Goal: Task Accomplishment & Management: Use online tool/utility

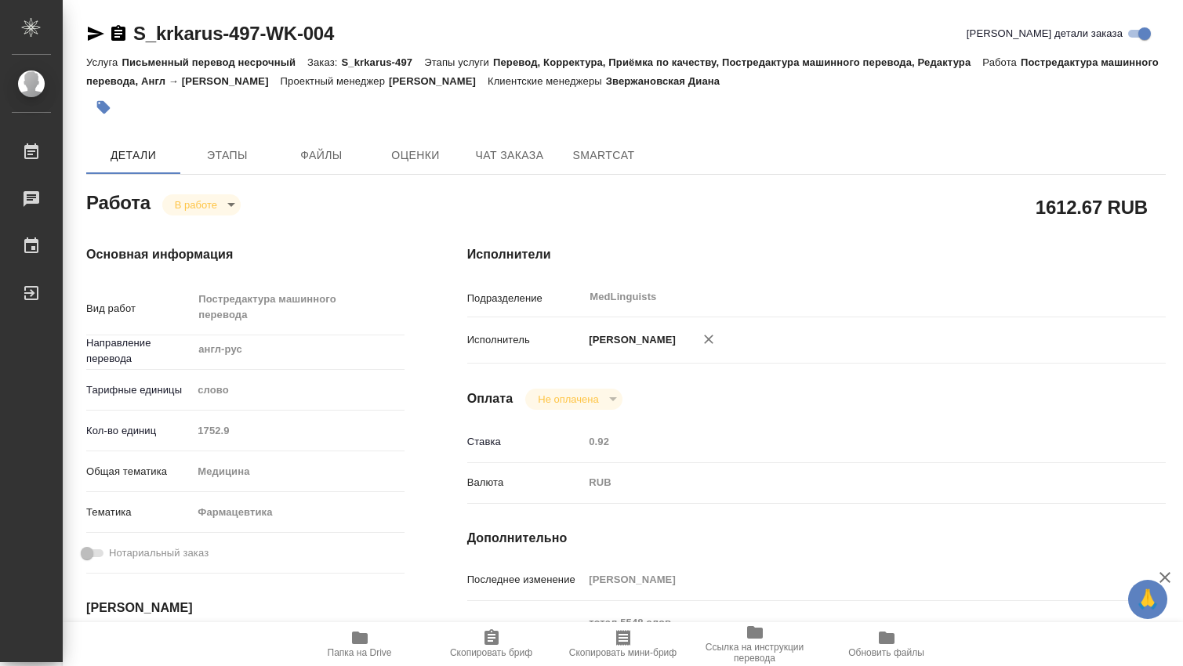
click at [230, 205] on body "🙏 .cls-1 fill:#fff; AWATERA Dmitrieva Olga Работы Чаты График Выйти S_krkarus-4…" at bounding box center [591, 333] width 1183 height 666
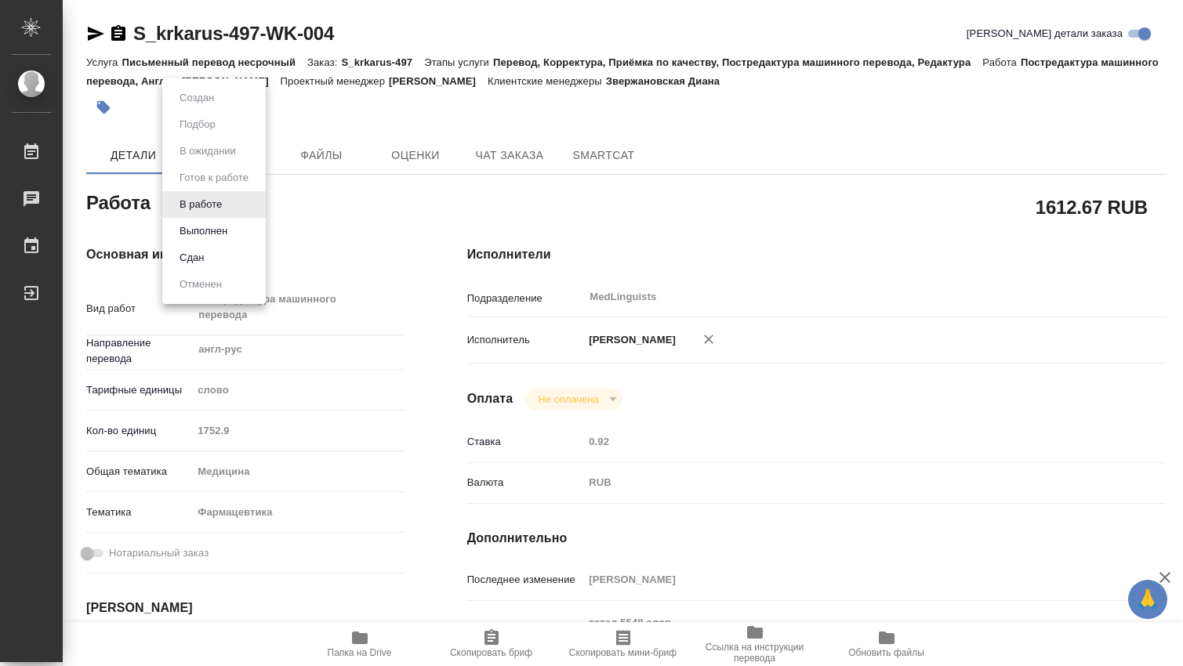
click at [230, 228] on button "Выполнен" at bounding box center [203, 231] width 57 height 17
type textarea "x"
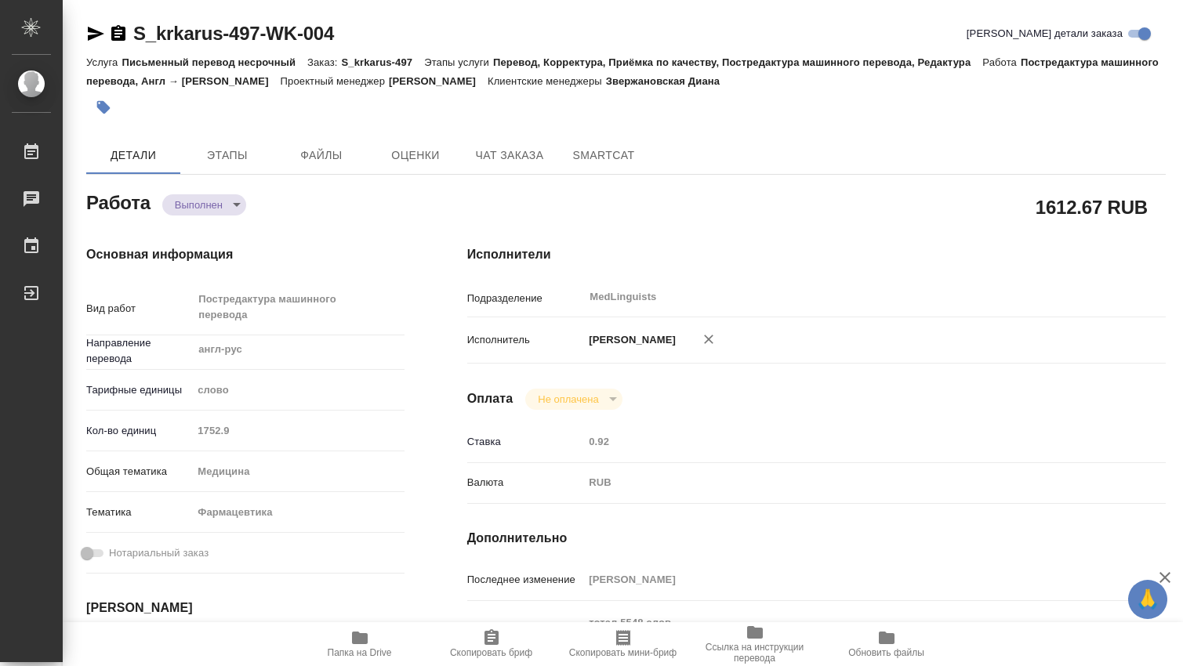
type textarea "x"
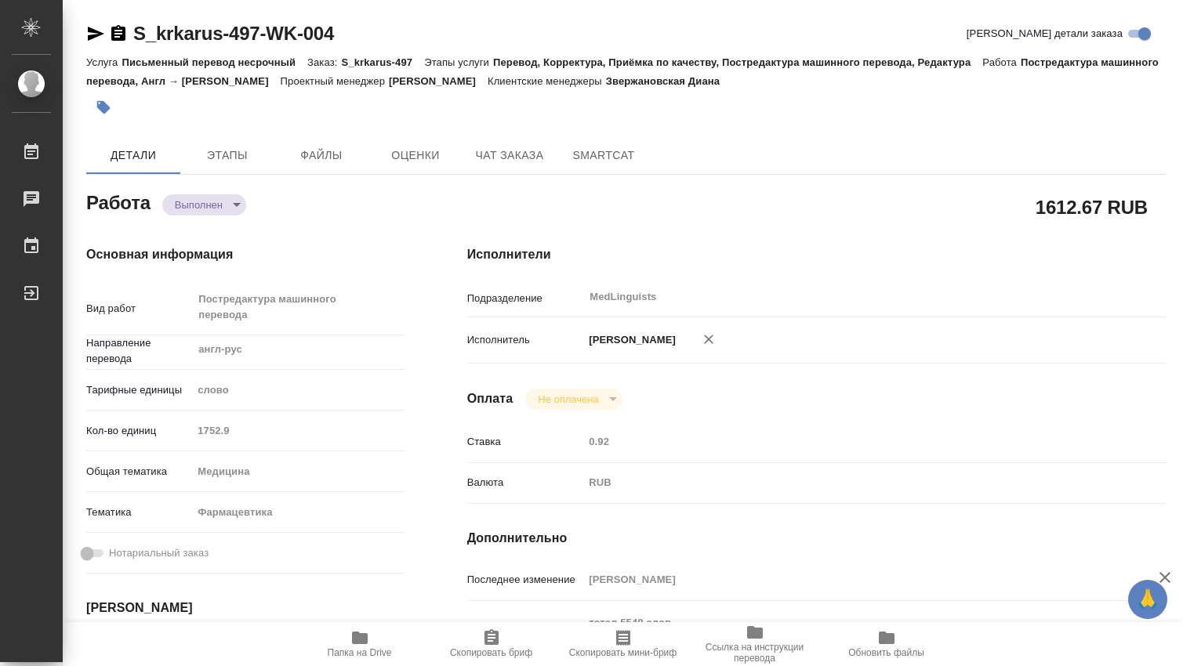
type textarea "x"
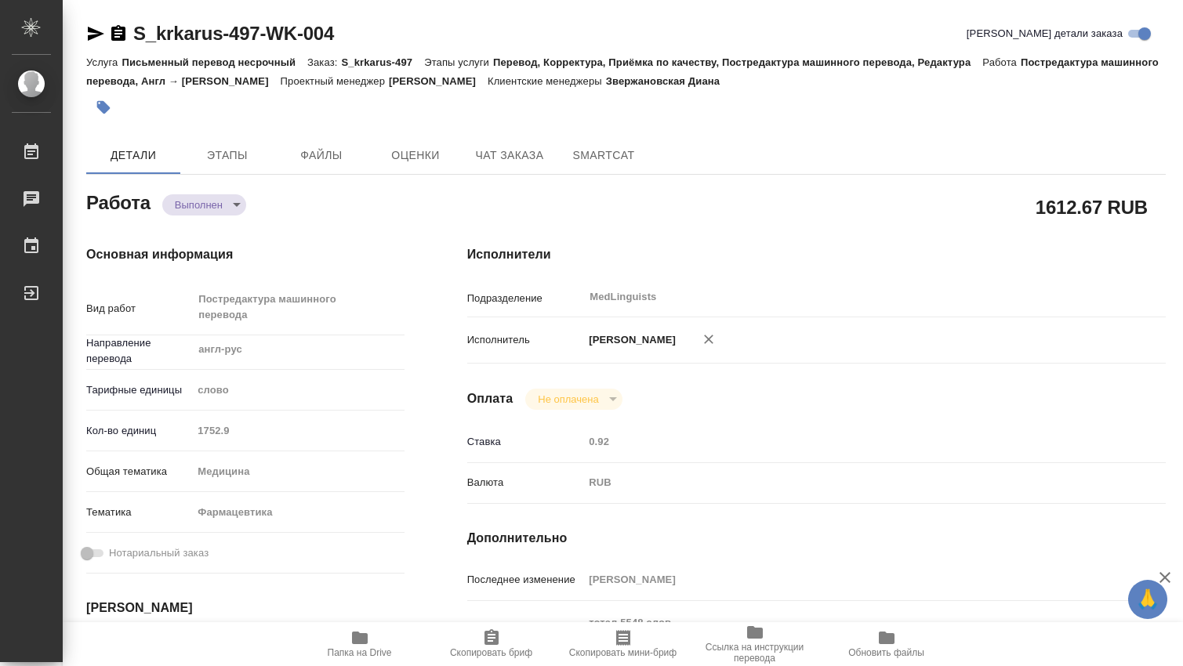
type textarea "x"
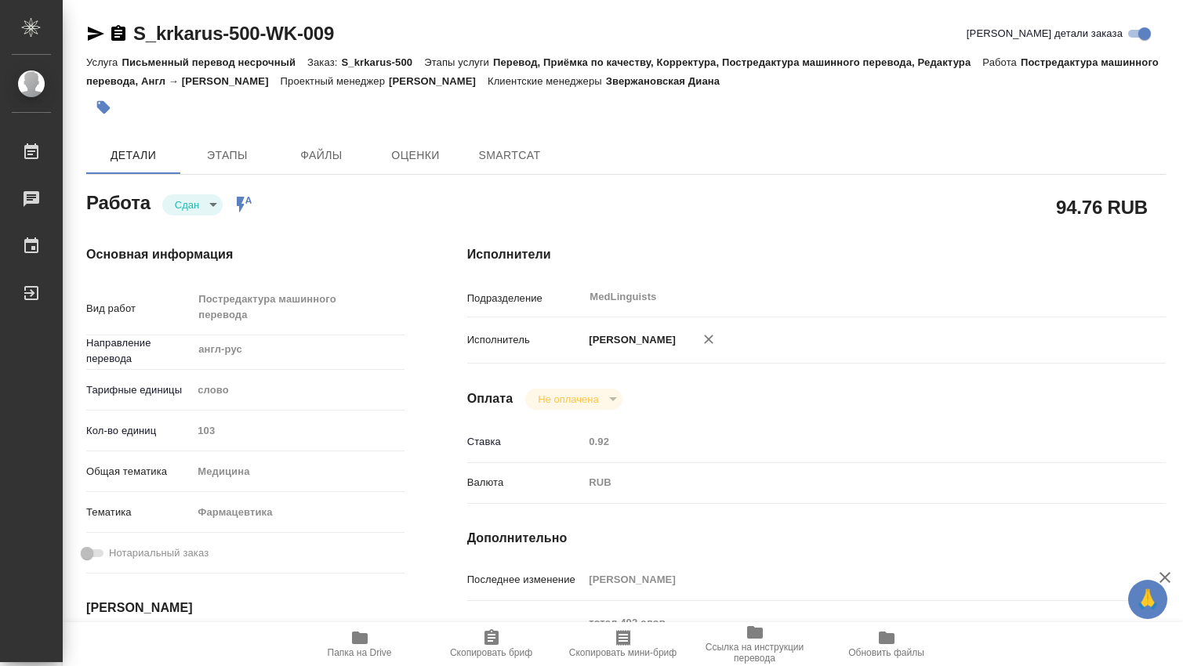
type textarea "x"
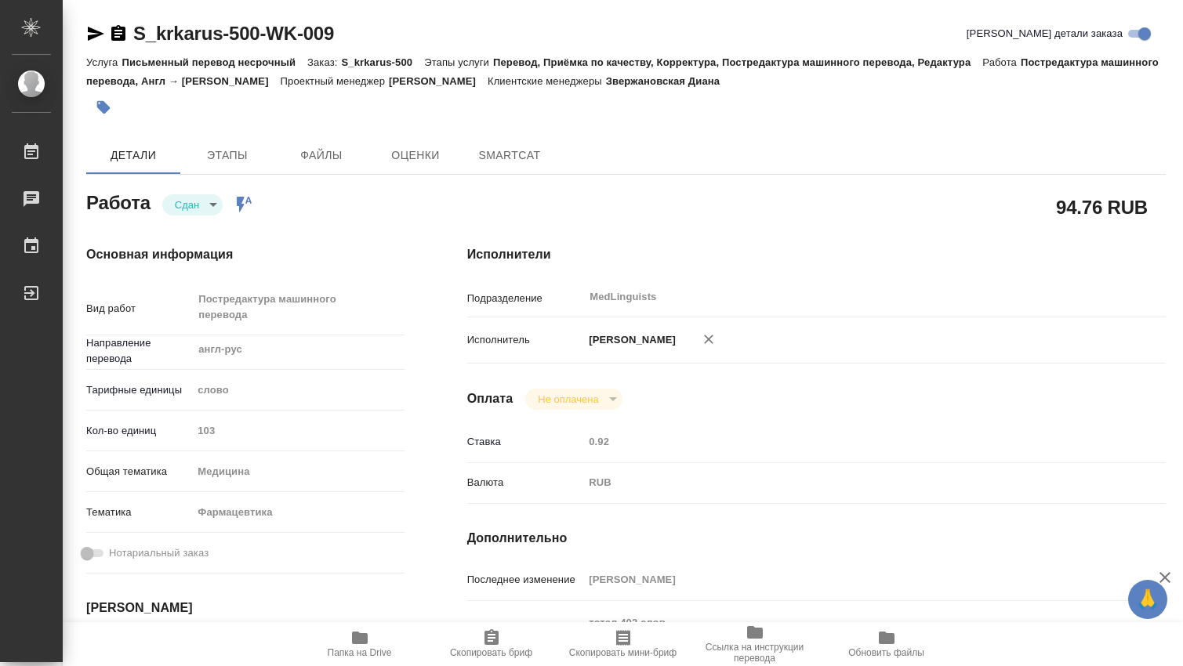
type textarea "x"
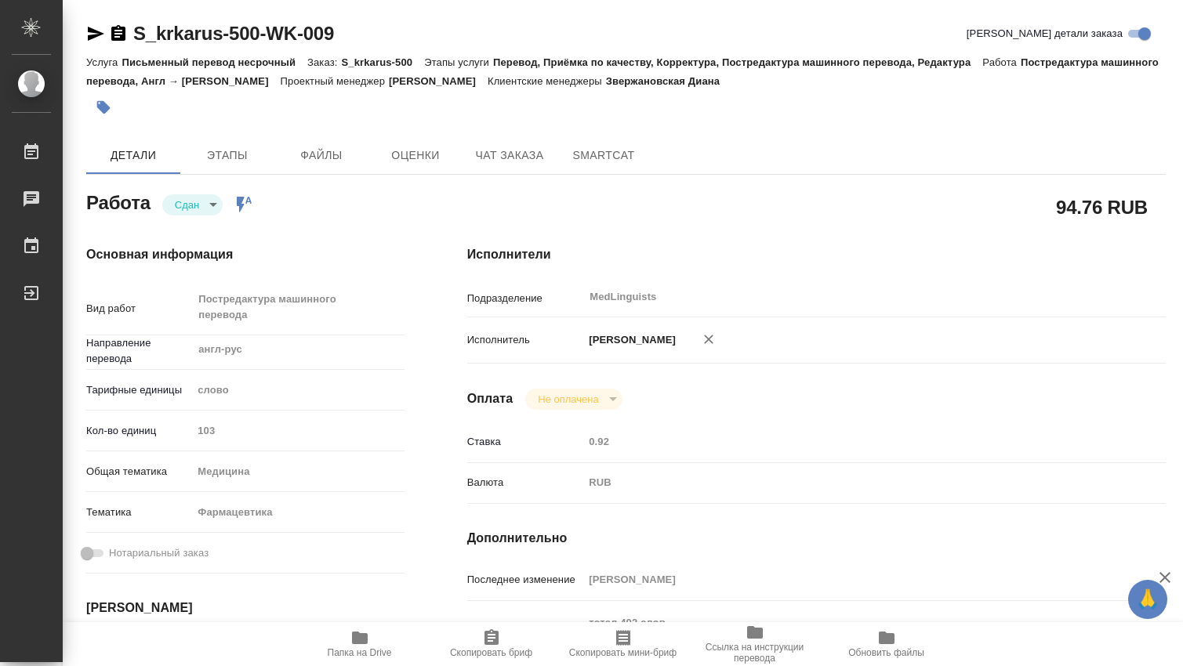
type textarea "x"
click at [186, 429] on div "Кол-во единиц 103" at bounding box center [245, 430] width 318 height 27
type textarea "x"
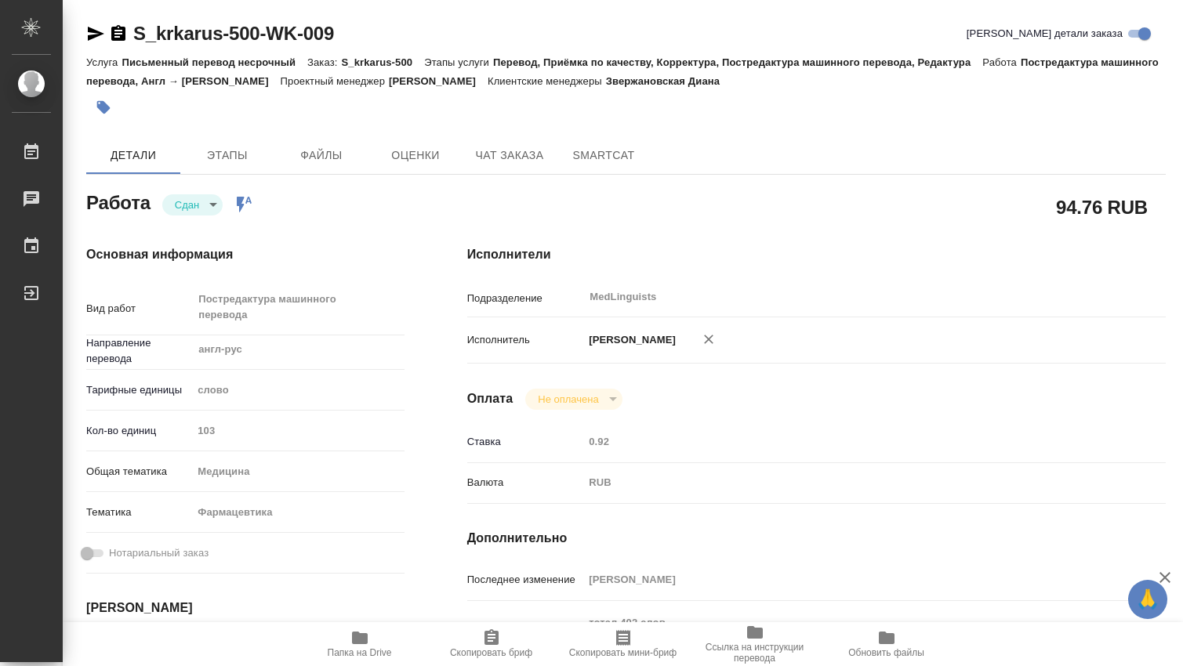
type textarea "x"
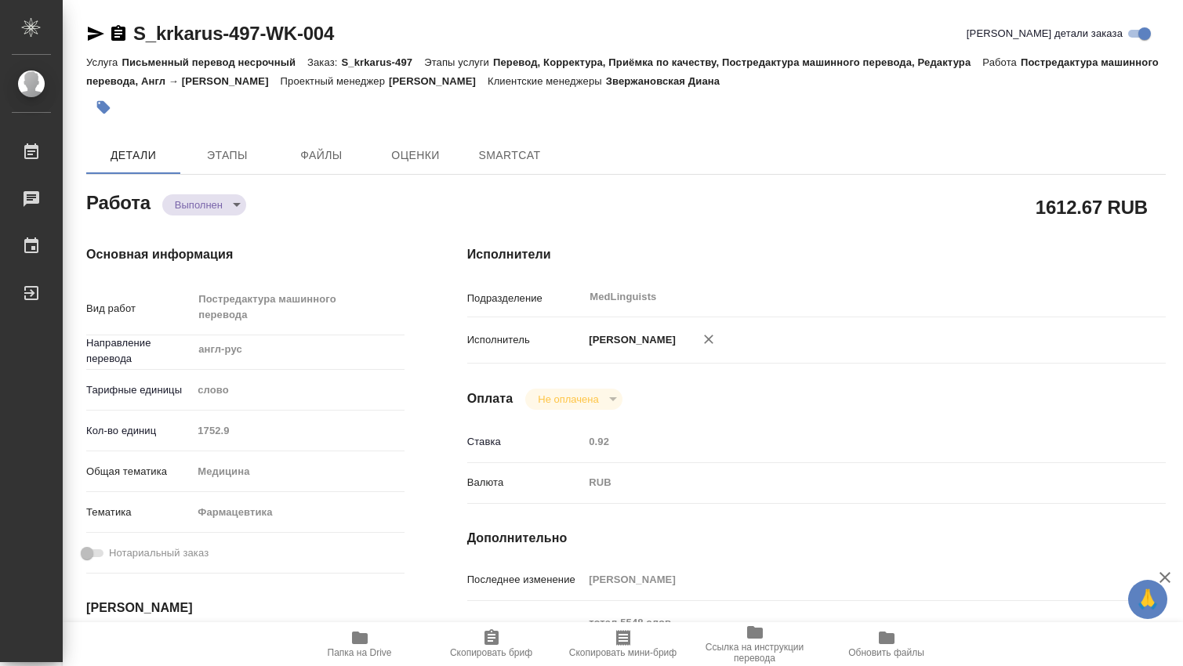
type textarea "x"
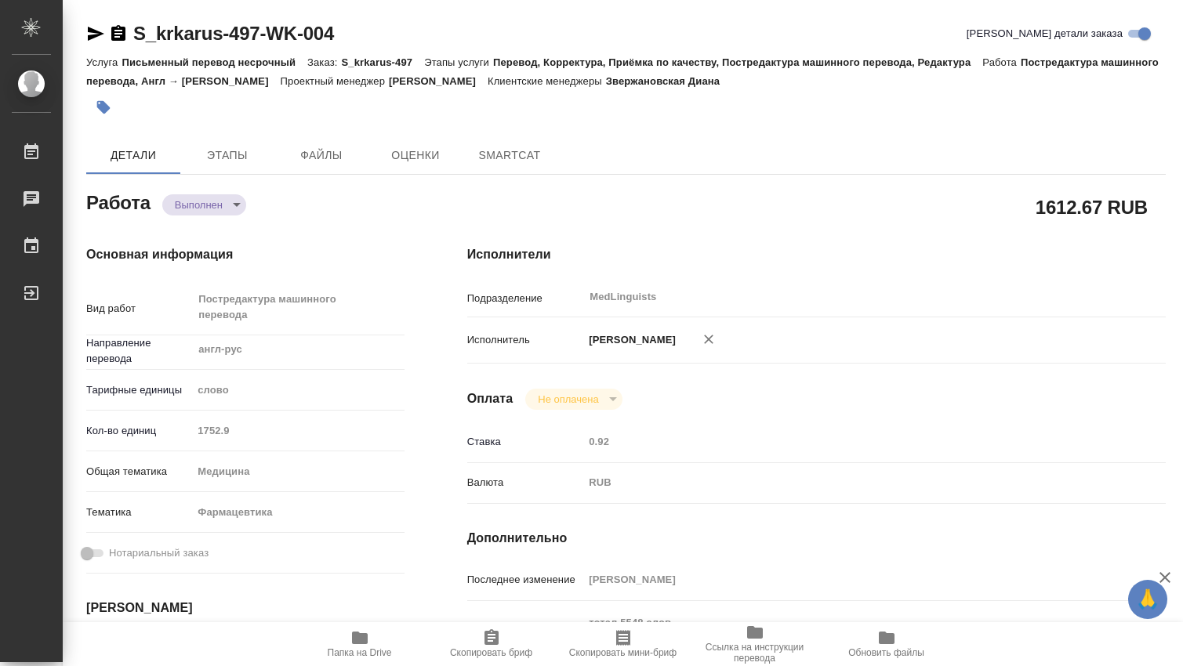
type textarea "x"
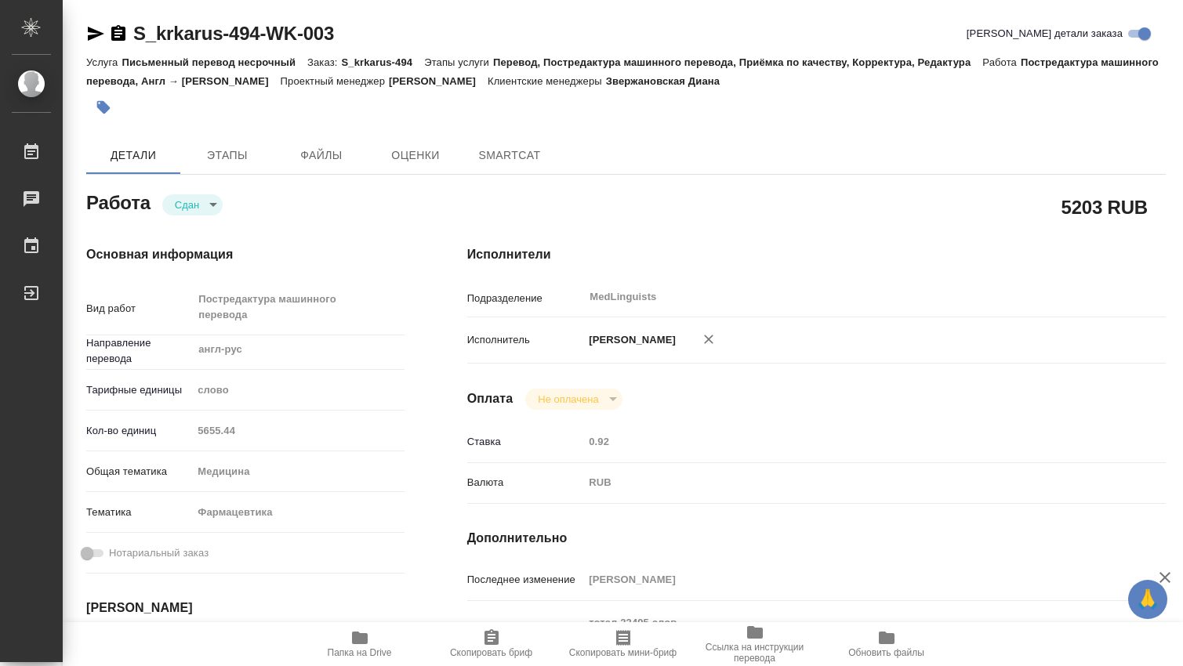
type textarea "x"
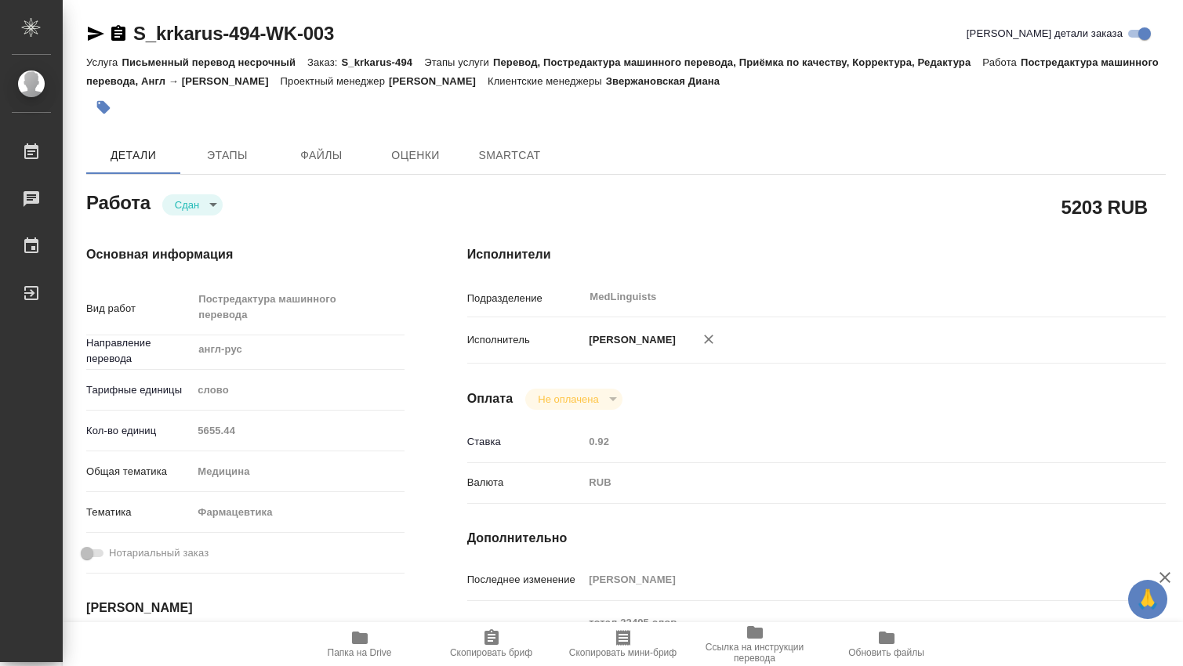
type textarea "x"
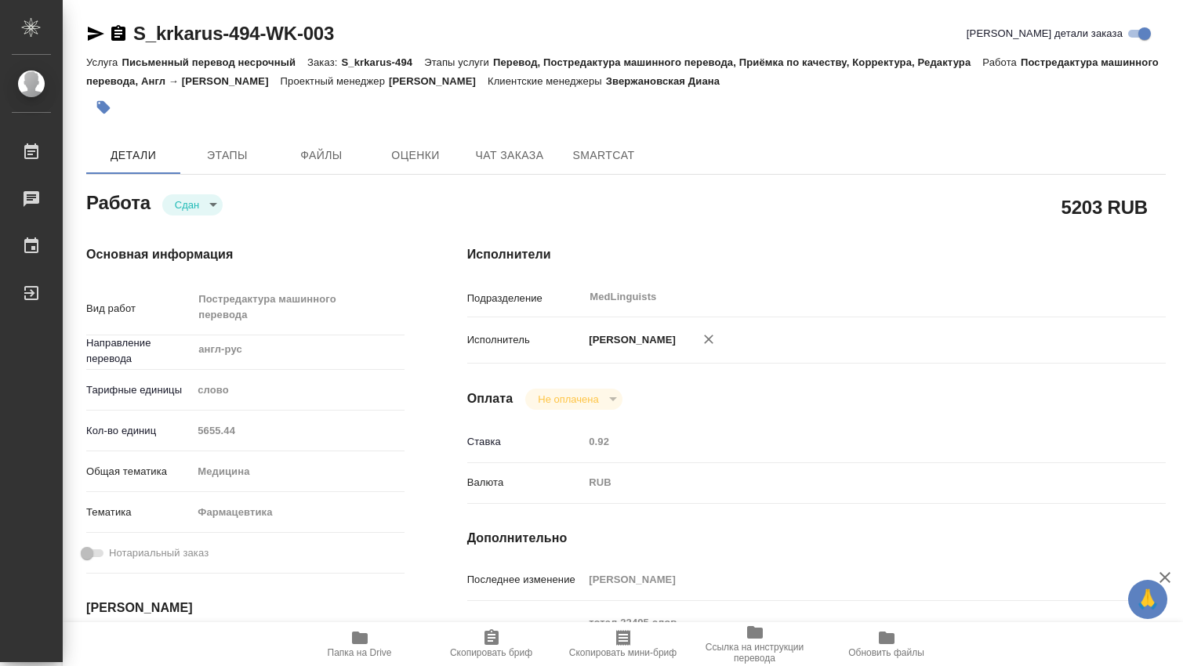
type textarea "x"
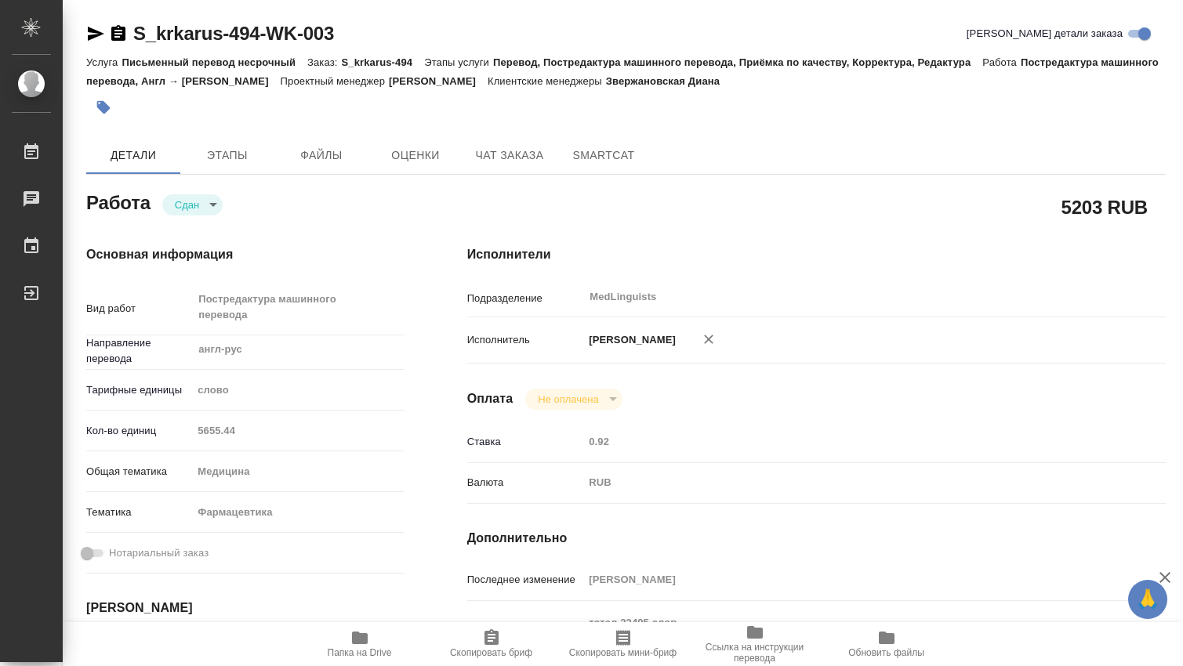
type textarea "x"
click at [174, 433] on div "Кол-во единиц 5655.44" at bounding box center [245, 430] width 318 height 27
type textarea "x"
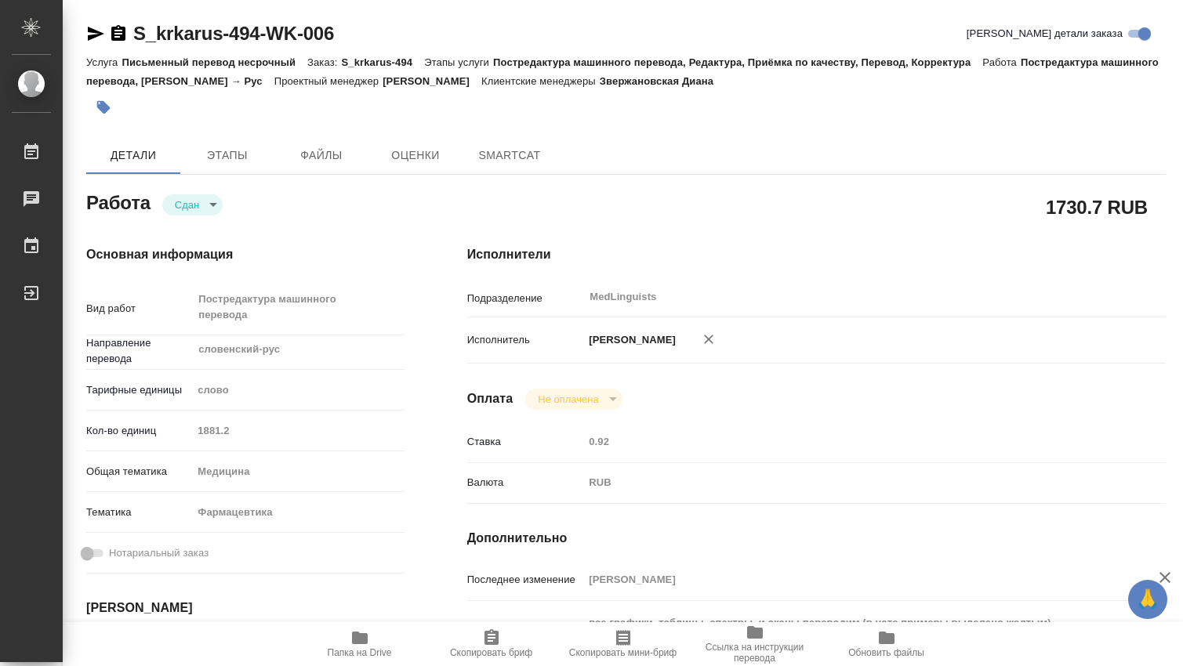
type textarea "x"
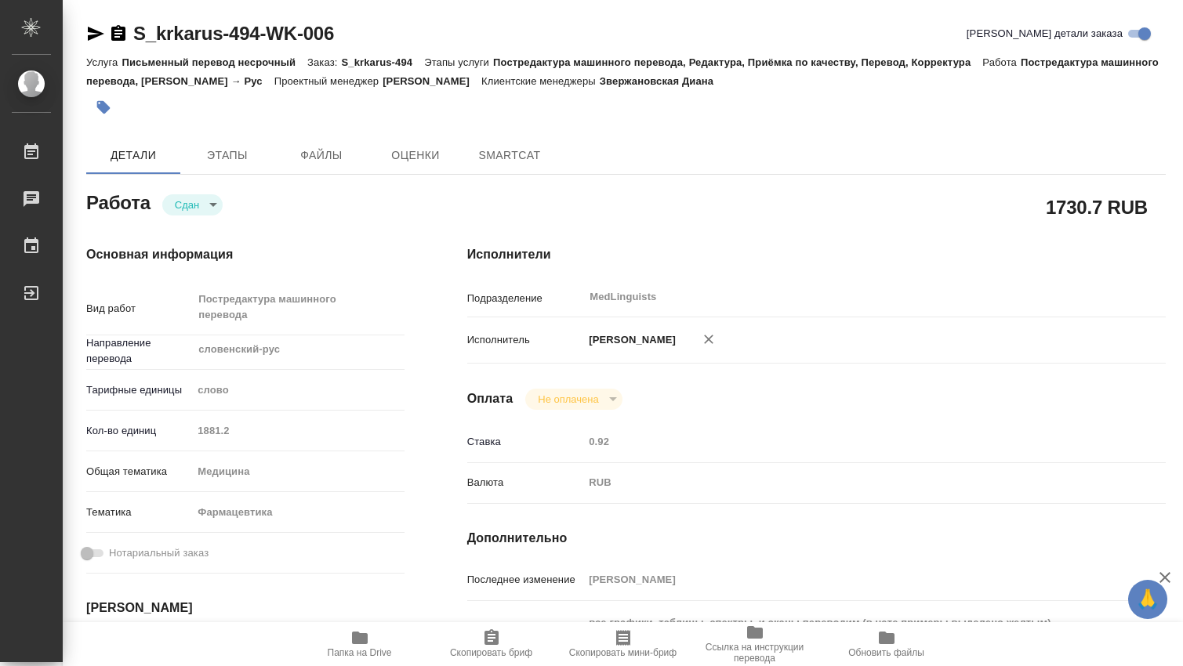
type textarea "x"
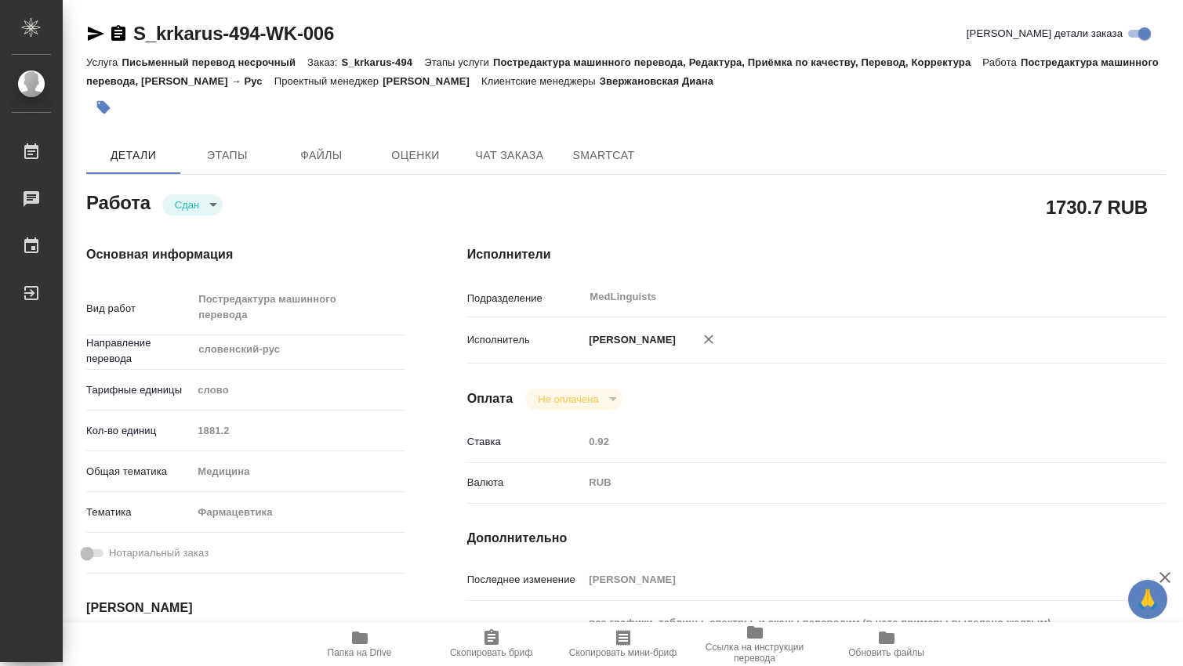
type textarea "x"
click at [154, 441] on div "Кол-во единиц 1881.2" at bounding box center [245, 430] width 318 height 27
type textarea "x"
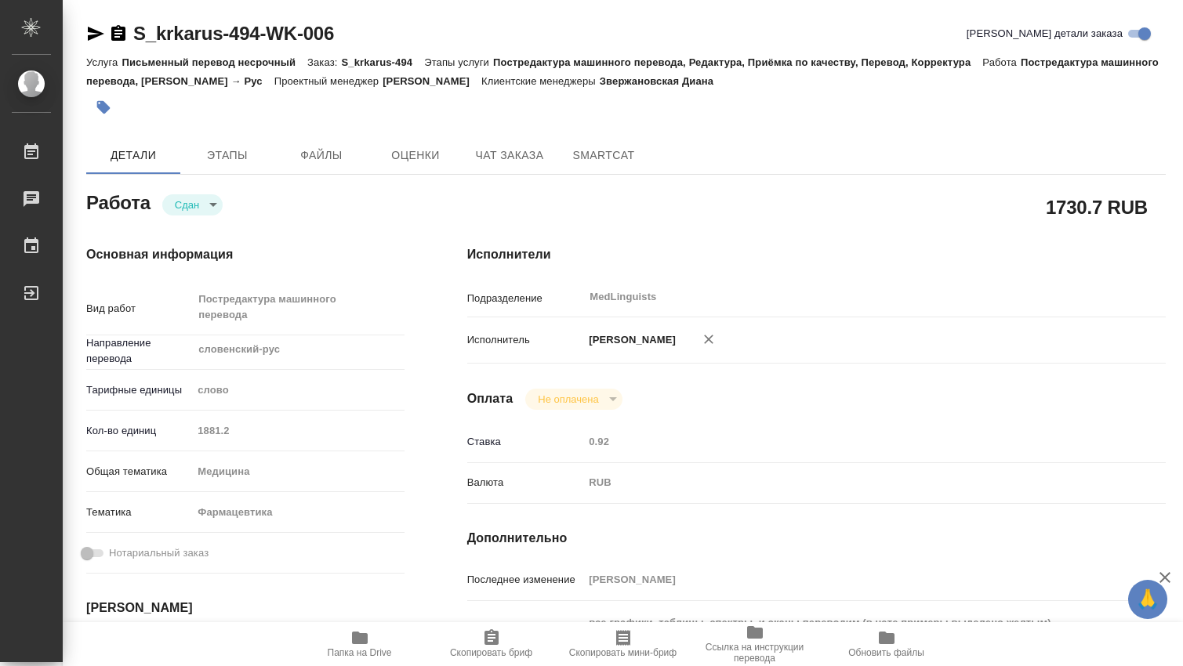
type textarea "x"
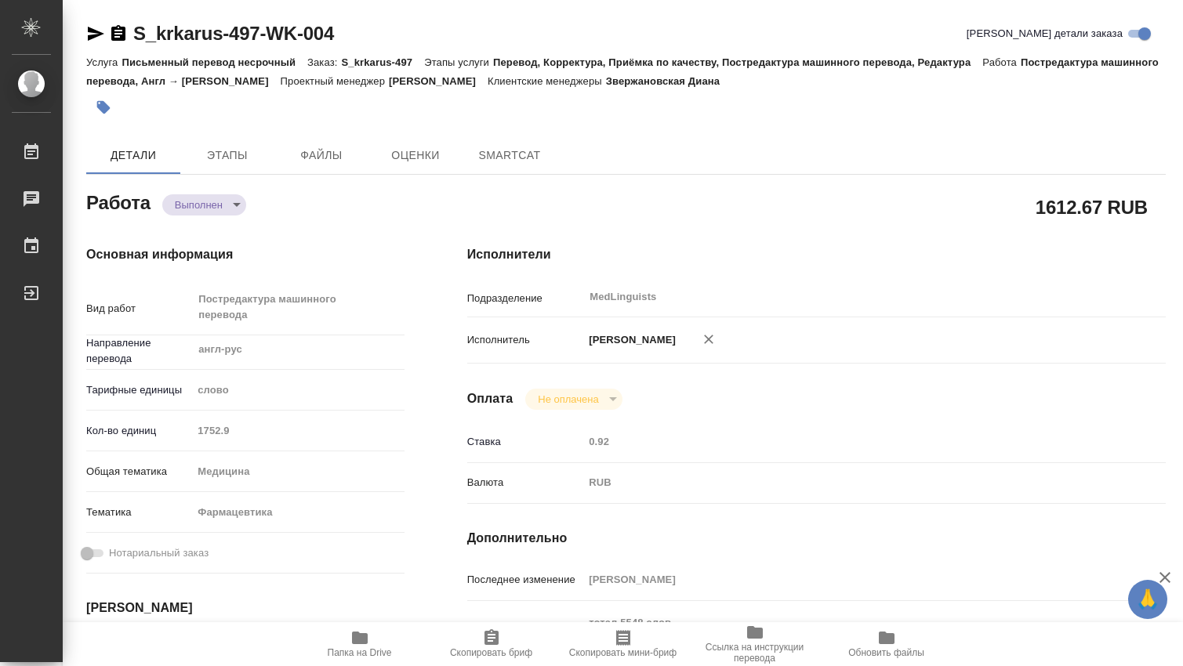
type textarea "x"
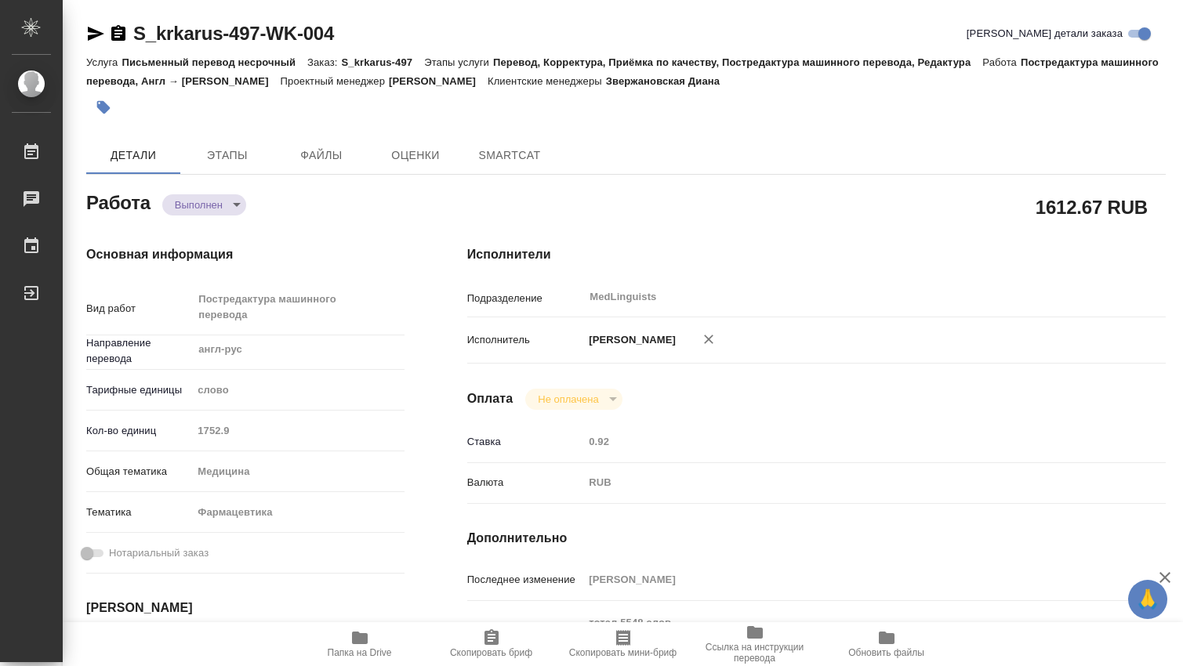
type textarea "x"
click at [627, 156] on span "SmartCat" at bounding box center [603, 156] width 75 height 20
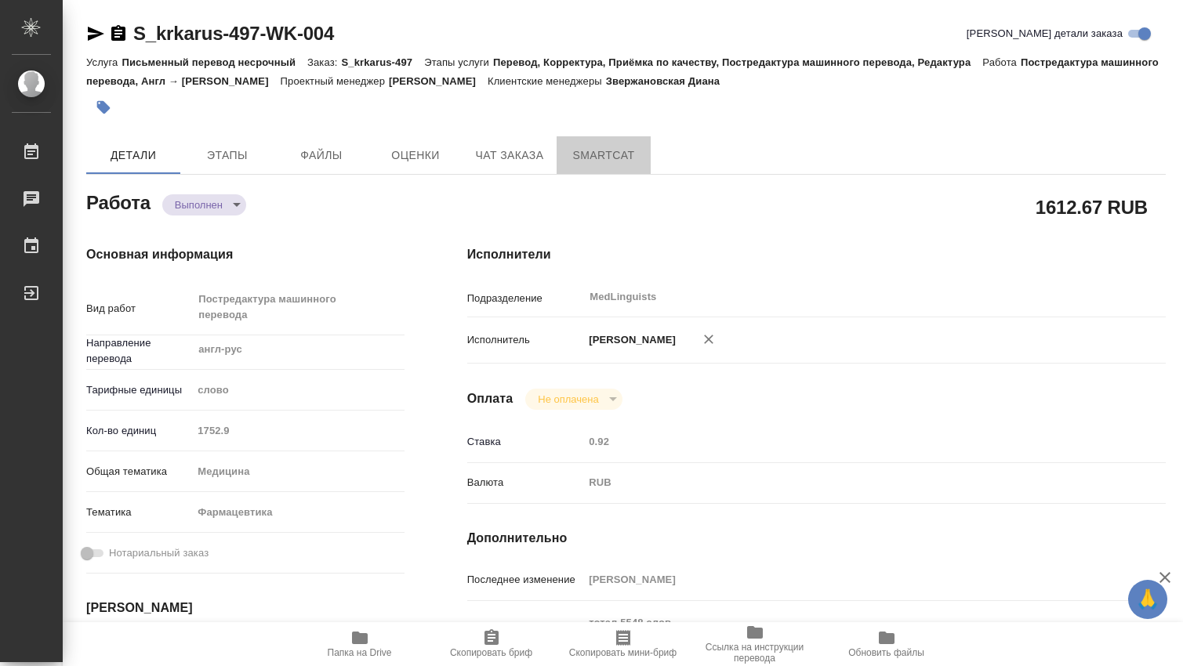
type textarea "x"
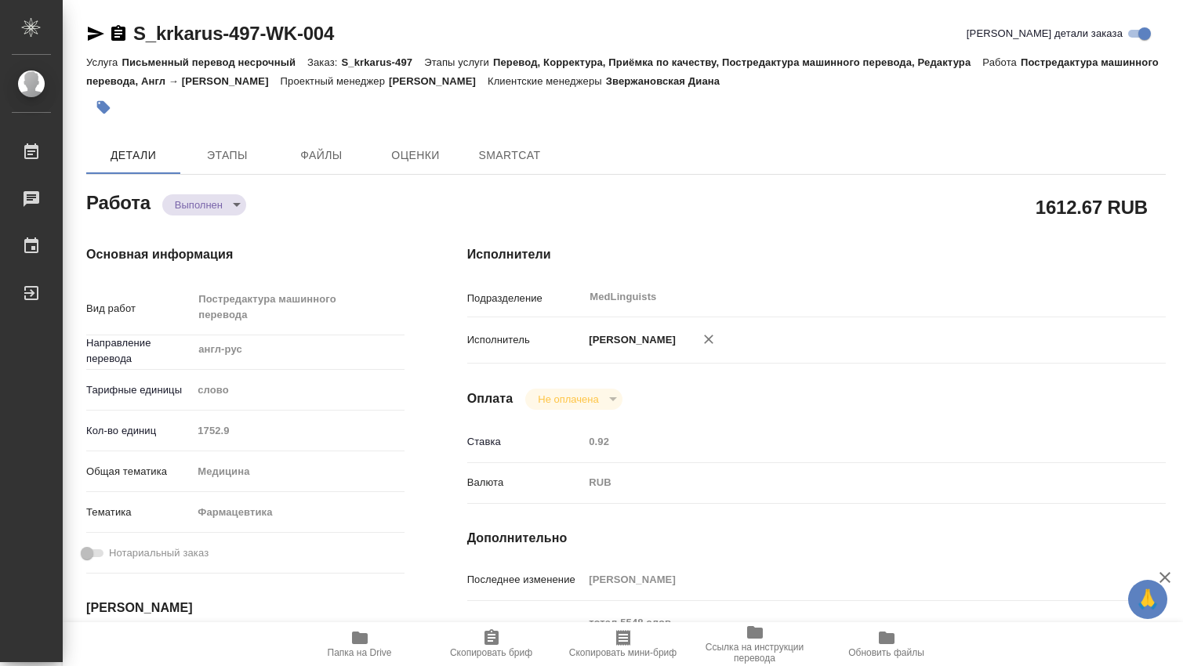
type textarea "x"
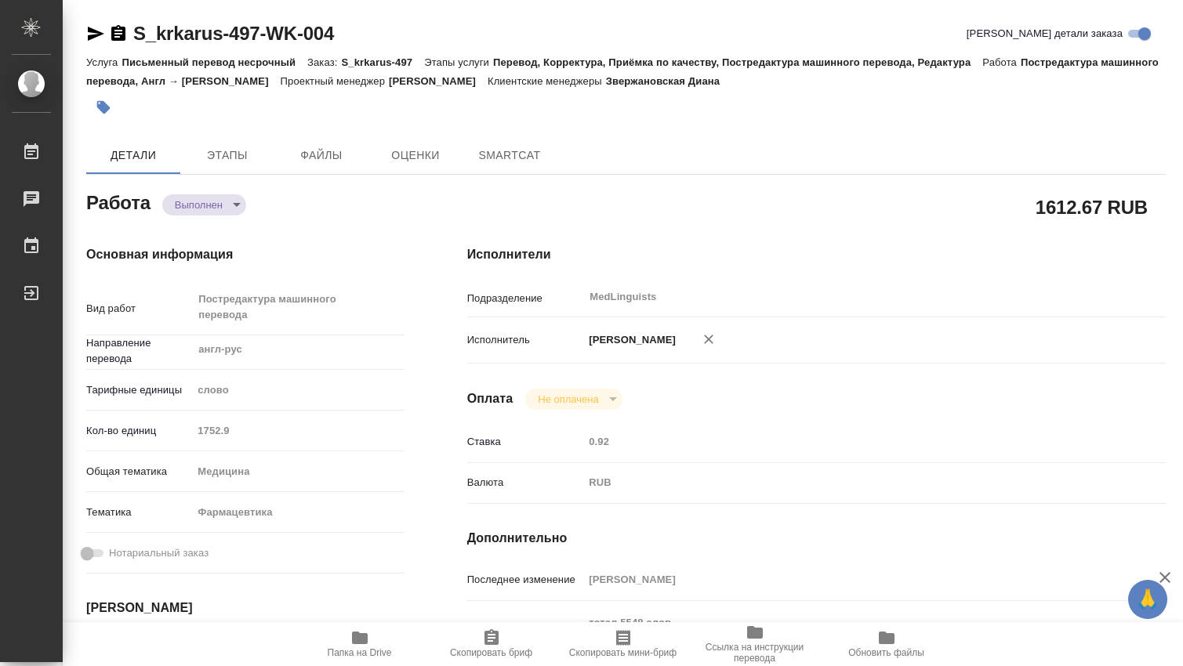
type textarea "x"
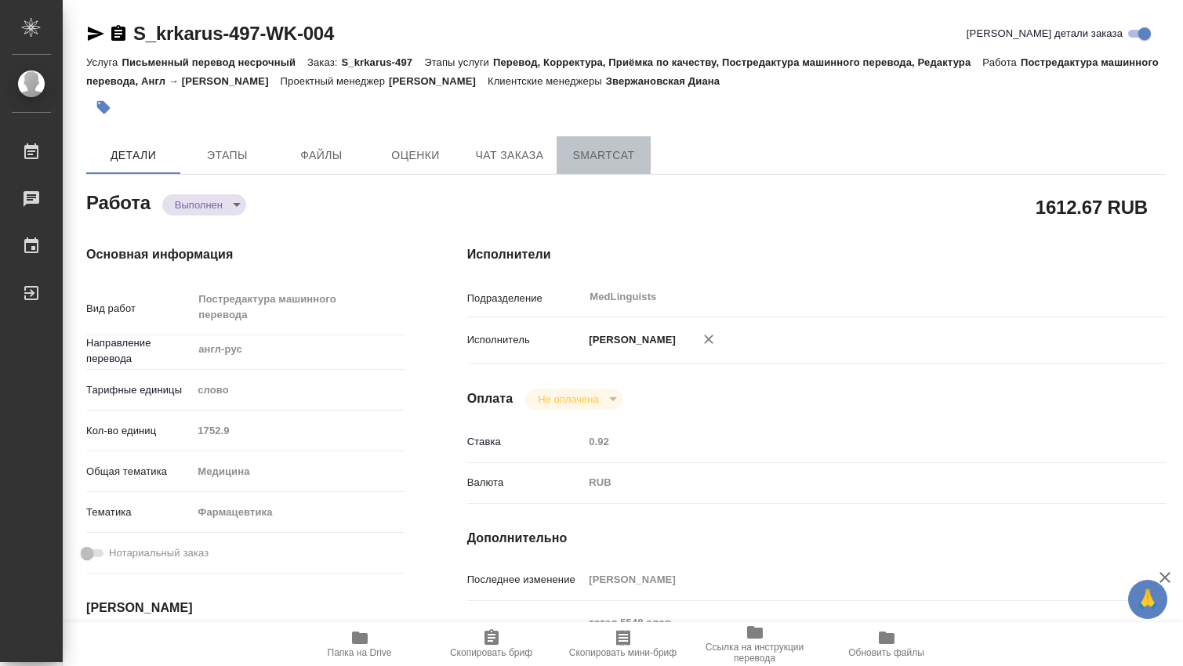
click at [608, 161] on span "SmartCat" at bounding box center [603, 156] width 75 height 20
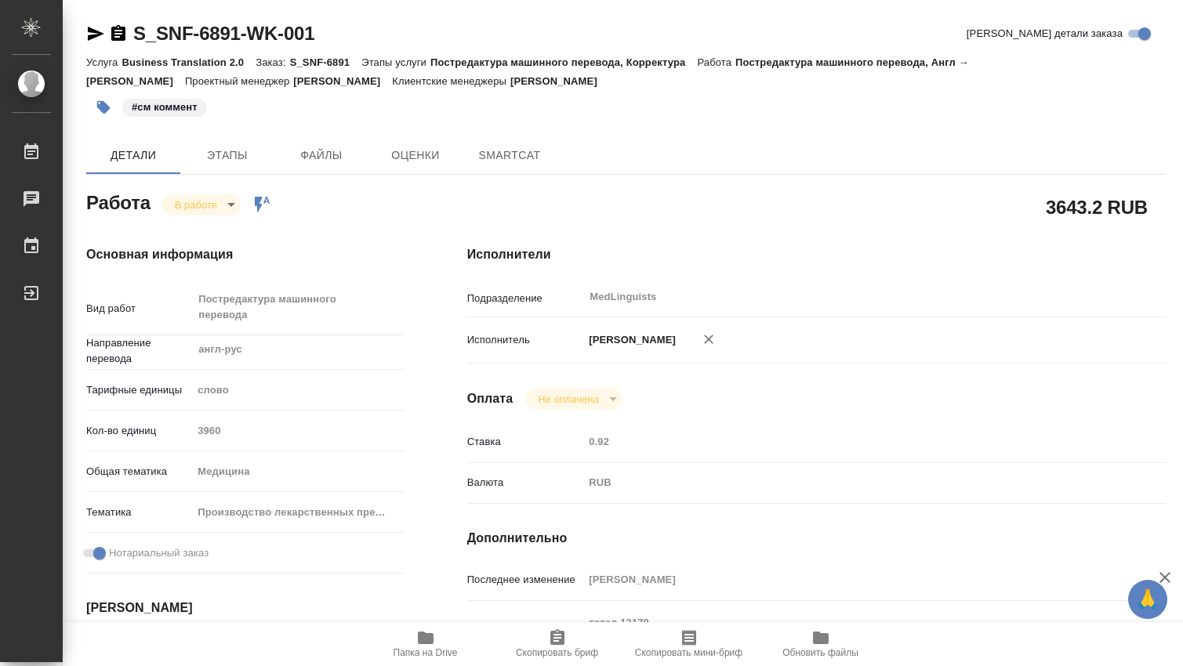
type textarea "x"
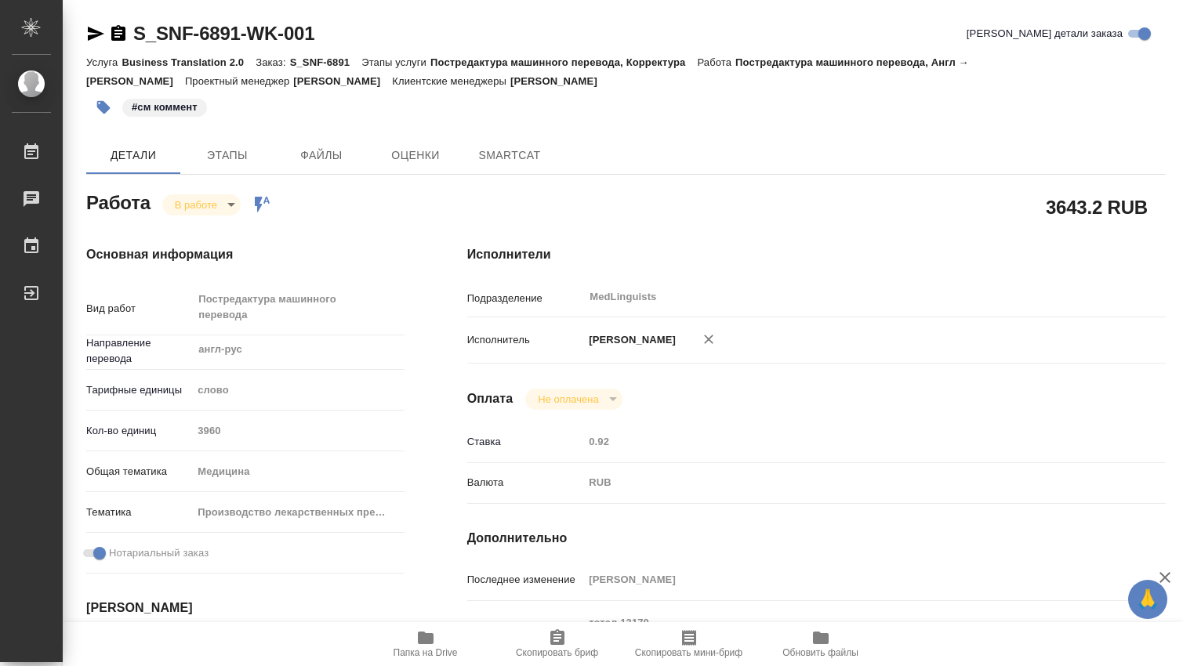
type textarea "x"
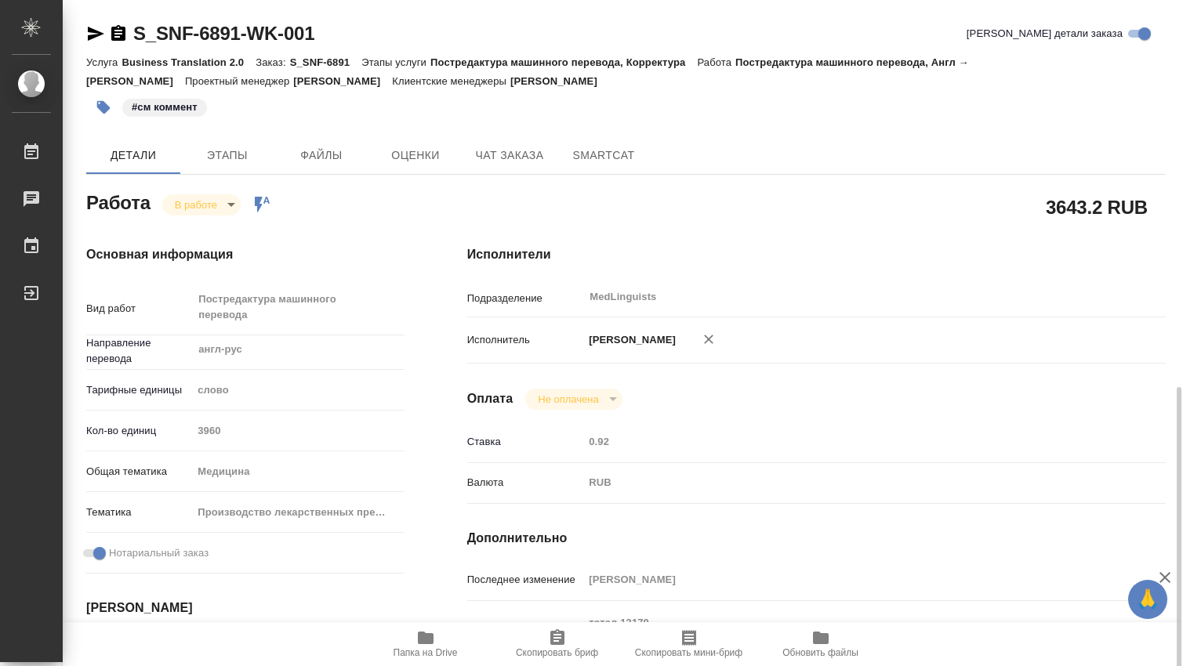
scroll to position [261, 0]
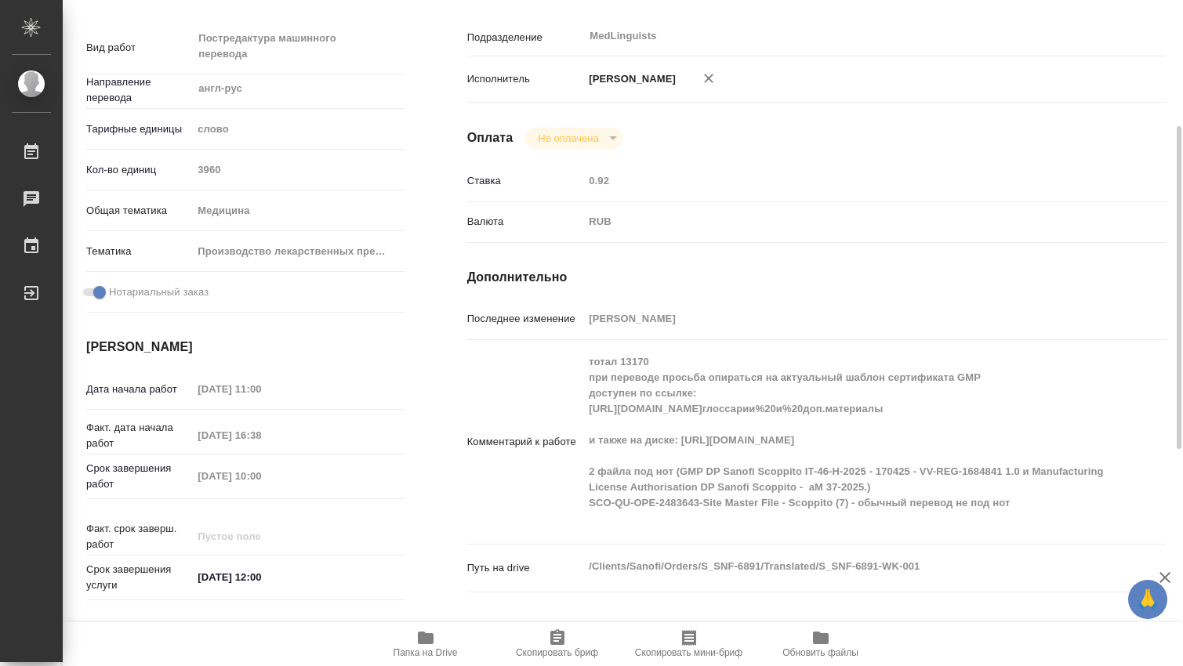
type textarea "x"
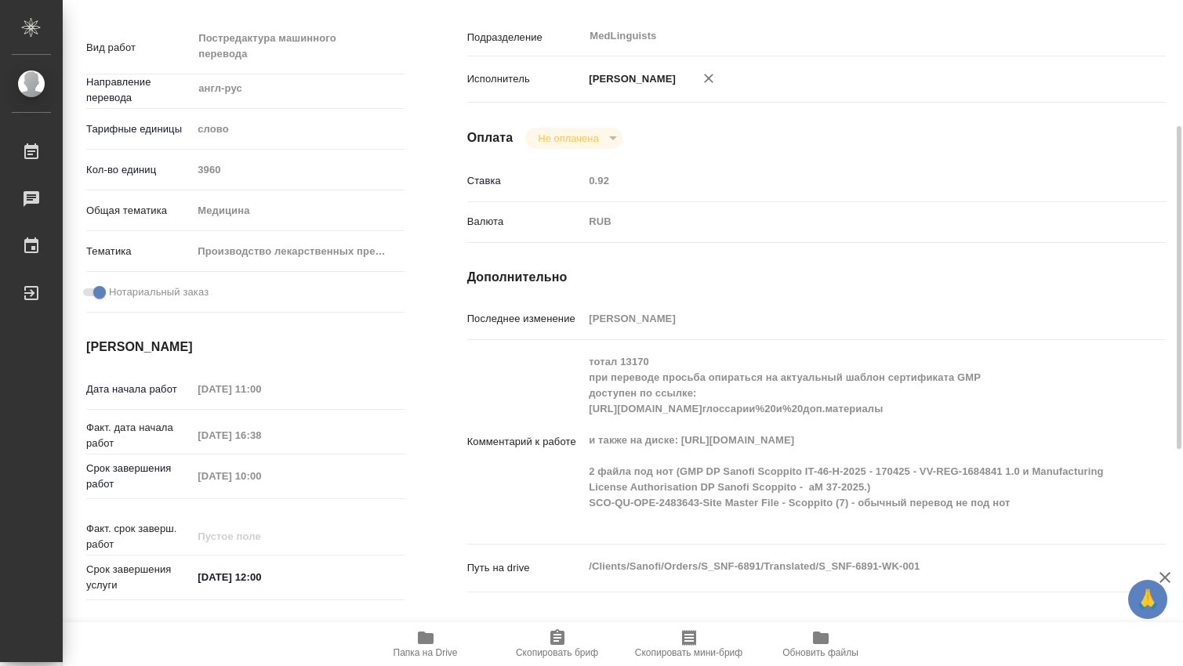
type textarea "x"
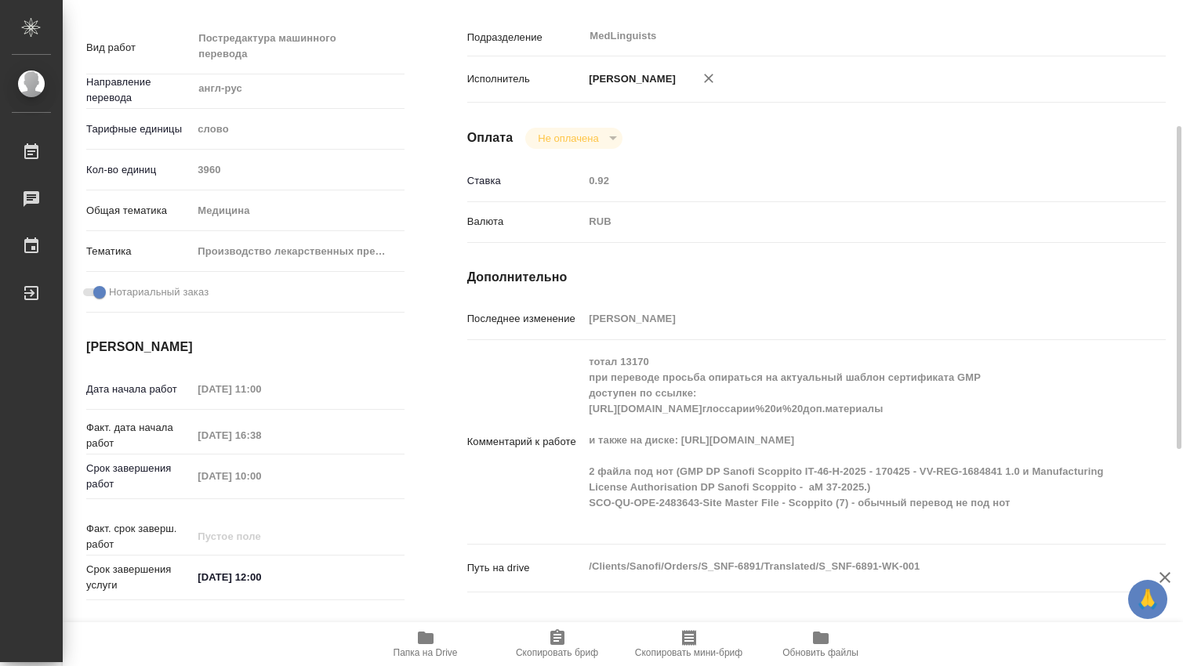
click at [423, 637] on icon "button" at bounding box center [426, 638] width 16 height 13
